Goal: Transaction & Acquisition: Purchase product/service

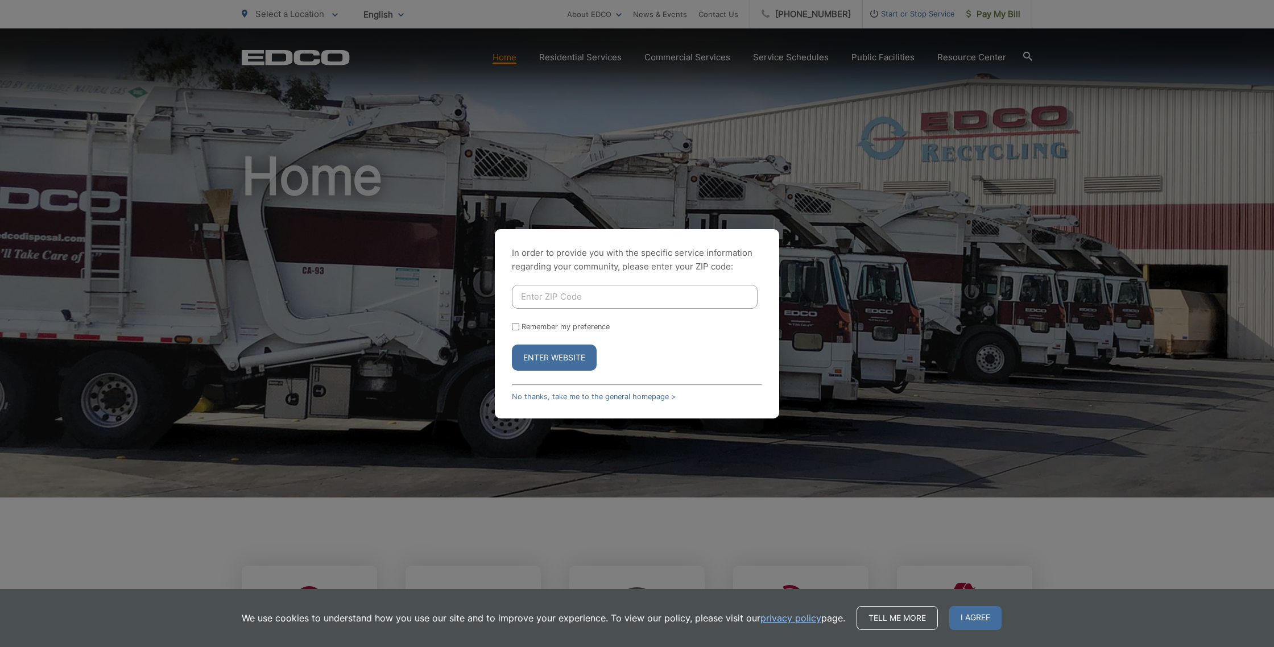
click at [566, 362] on button "Enter Website" at bounding box center [554, 358] width 85 height 26
click at [565, 356] on button "Enter Website" at bounding box center [554, 358] width 85 height 26
click at [569, 353] on button "Enter Website" at bounding box center [554, 358] width 85 height 26
click at [572, 300] on input "Enter ZIP Code" at bounding box center [635, 297] width 246 height 24
type input "91902"
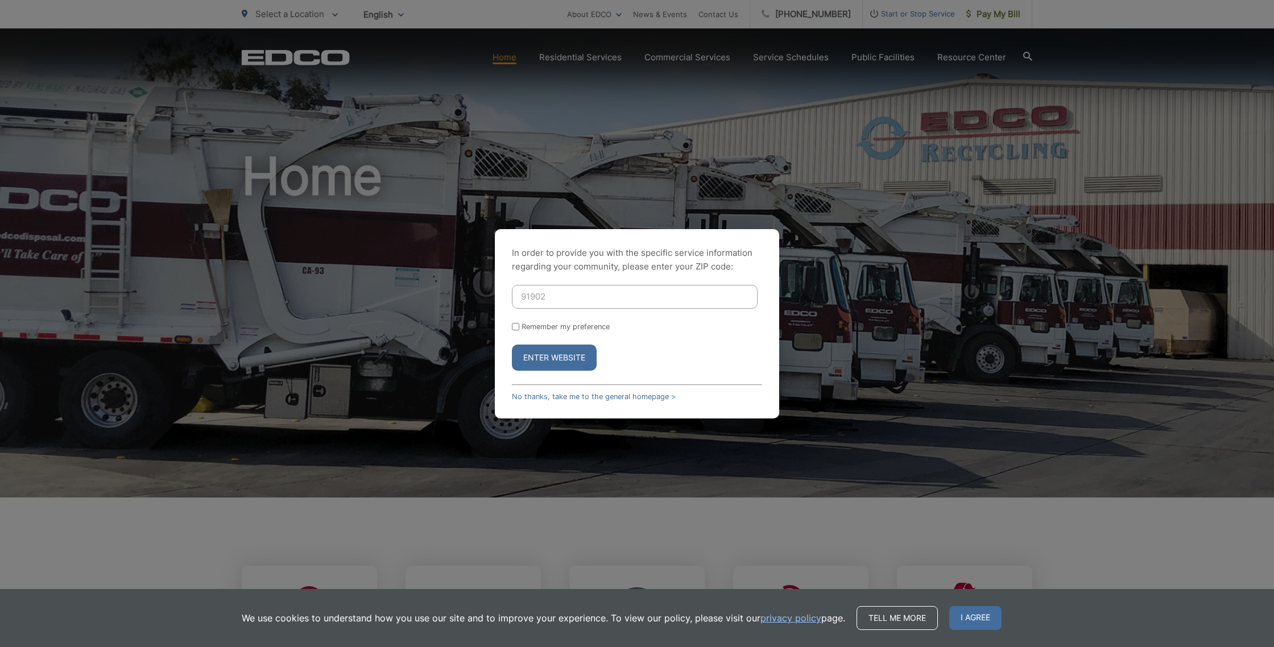
click at [512, 345] on button "Enter Website" at bounding box center [554, 358] width 85 height 26
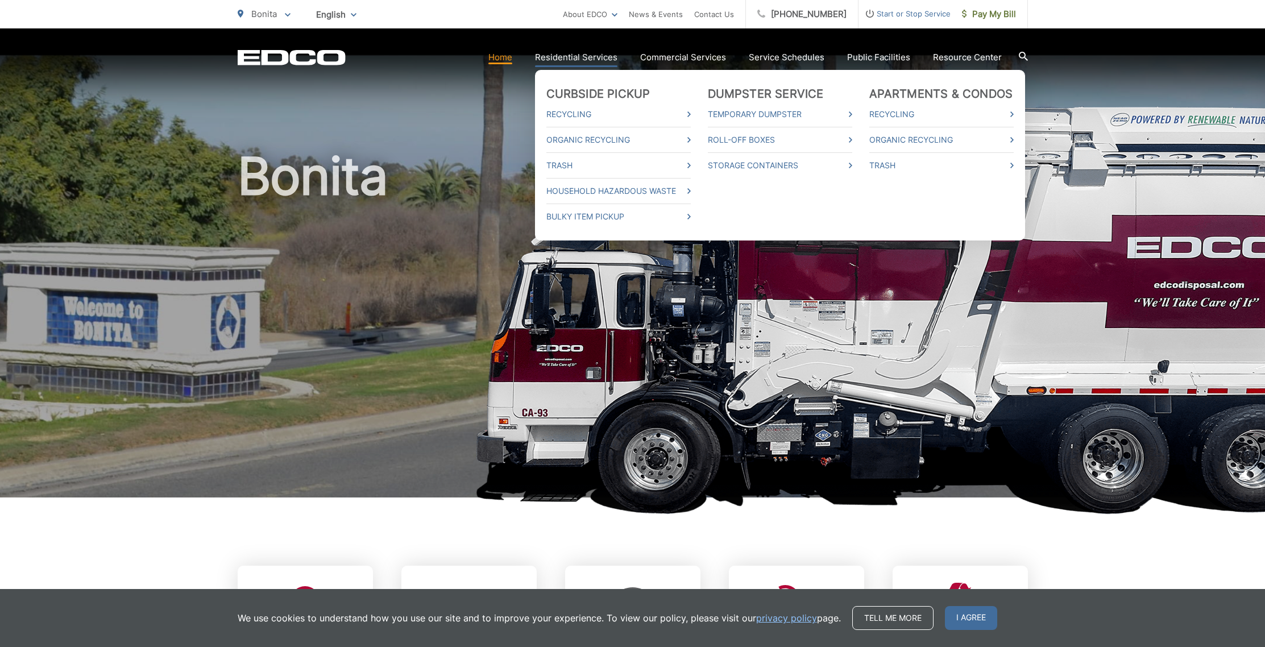
click at [577, 57] on link "Residential Services" at bounding box center [576, 58] width 82 height 14
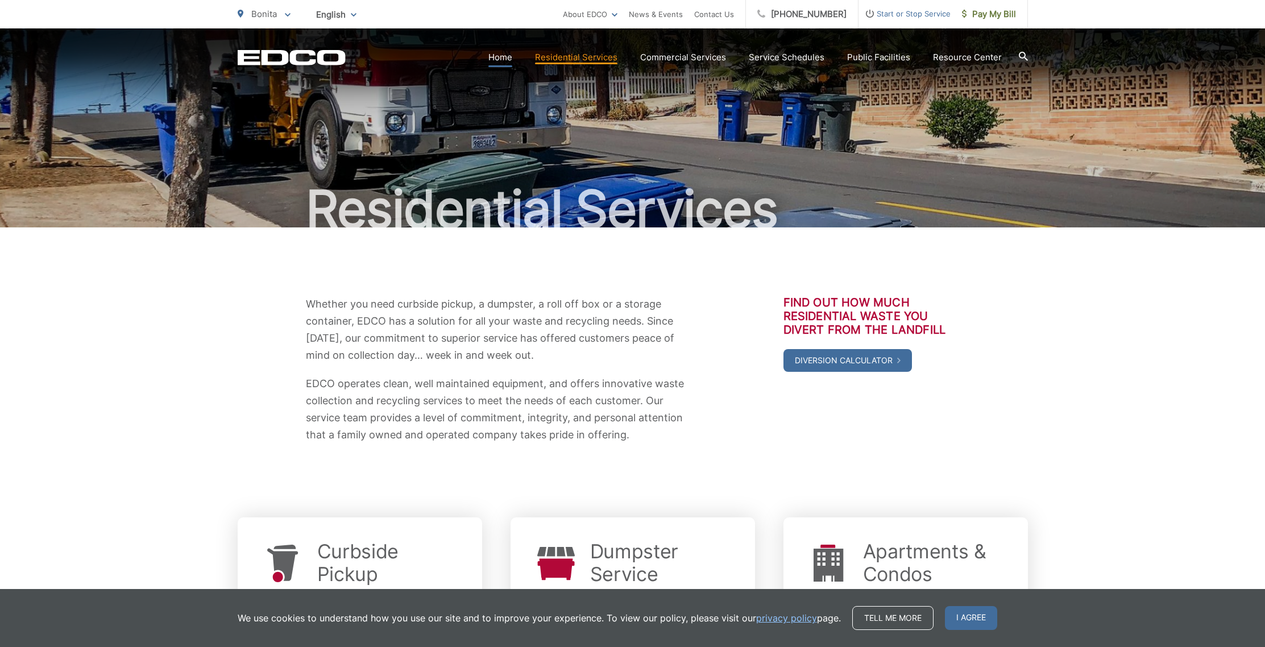
click at [511, 59] on link "Home" at bounding box center [500, 58] width 24 height 14
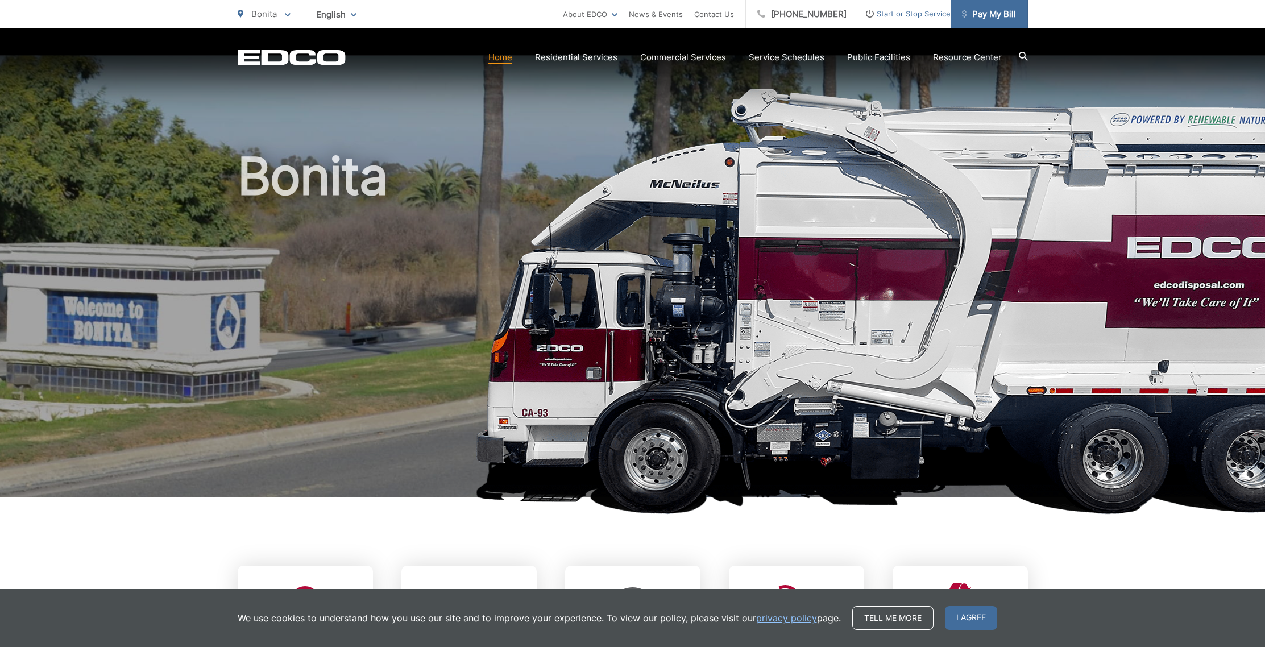
click at [993, 17] on span "Pay My Bill" at bounding box center [989, 14] width 54 height 14
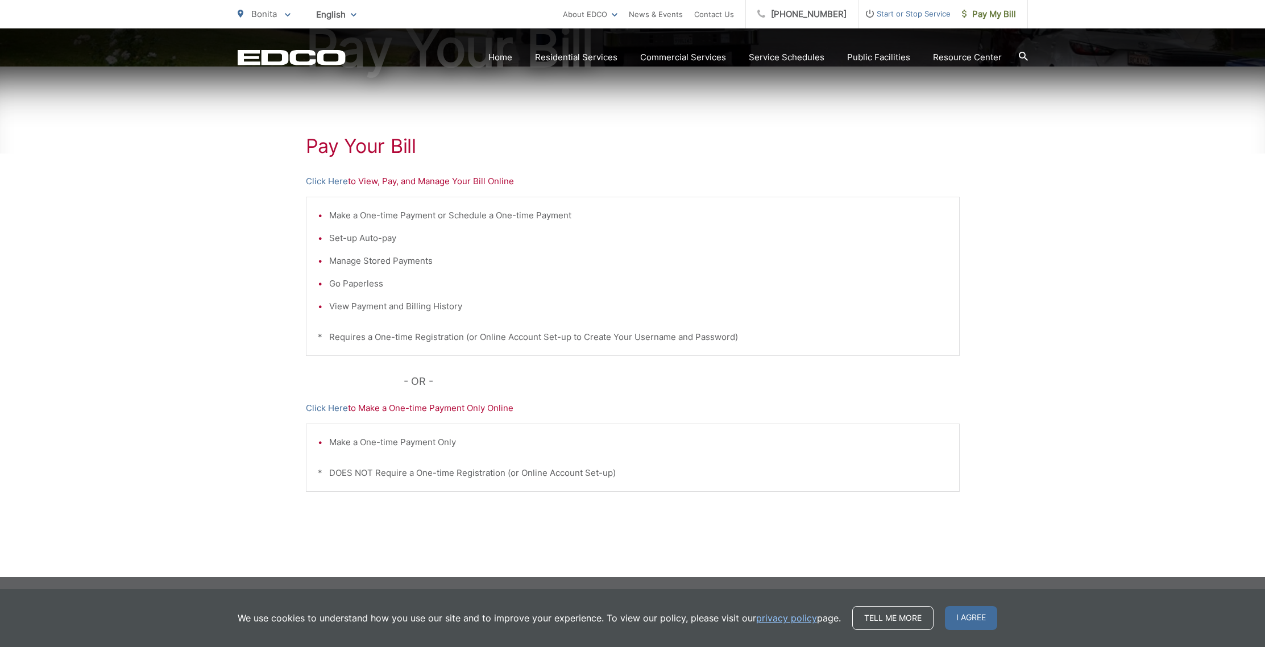
scroll to position [161, 0]
click at [317, 180] on link "Click Here" at bounding box center [327, 181] width 42 height 14
click at [325, 181] on link "Click Here" at bounding box center [327, 181] width 42 height 14
